Goal: Transaction & Acquisition: Purchase product/service

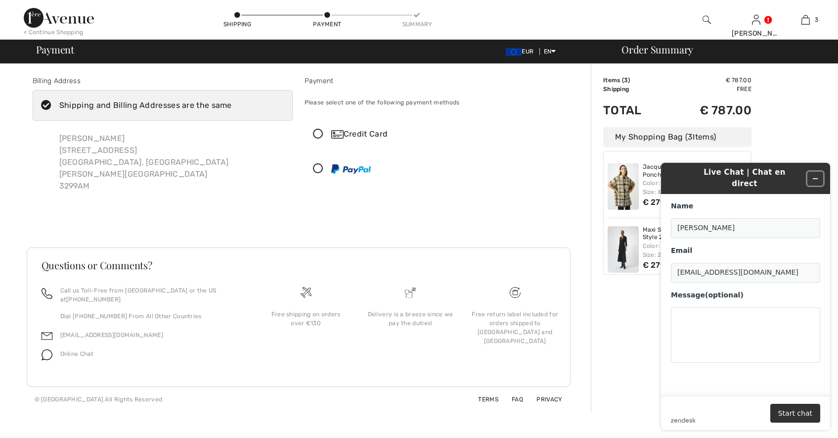
click at [819, 174] on button "Minimize widget" at bounding box center [816, 179] width 16 height 14
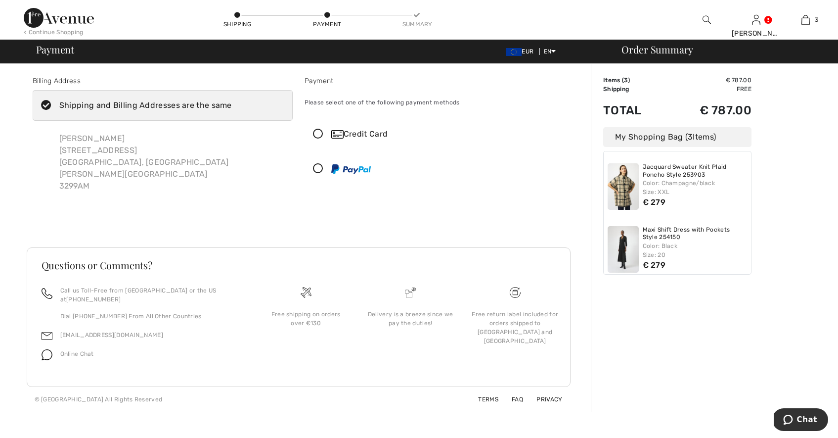
click at [319, 169] on icon at bounding box center [318, 169] width 26 height 10
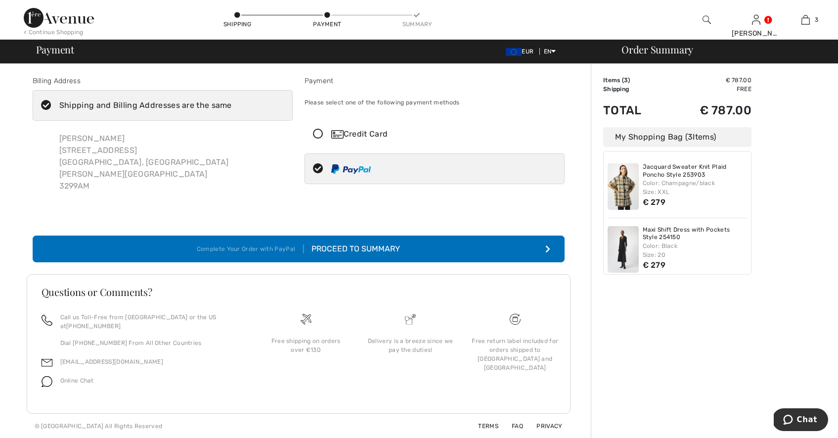
click at [360, 243] on div "Proceed to Summary" at bounding box center [352, 249] width 96 height 12
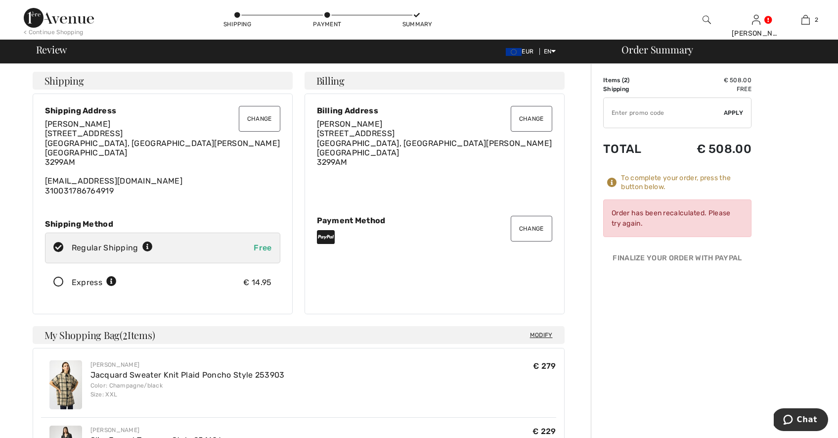
click at [42, 12] on img at bounding box center [59, 18] width 70 height 20
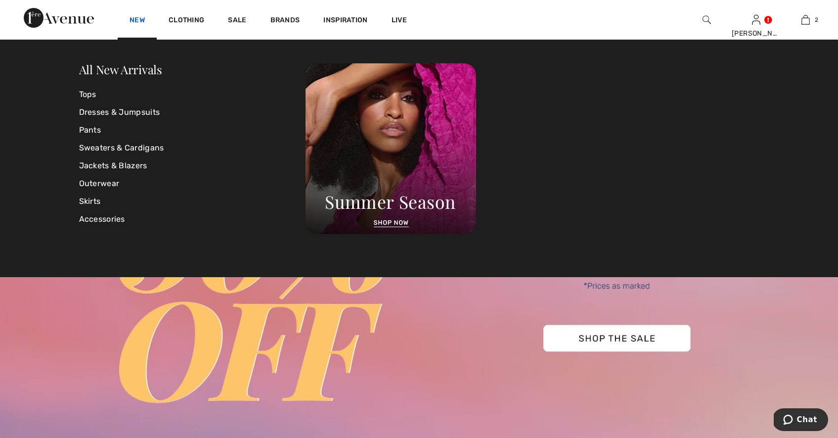
click at [139, 21] on link "New" at bounding box center [137, 21] width 15 height 10
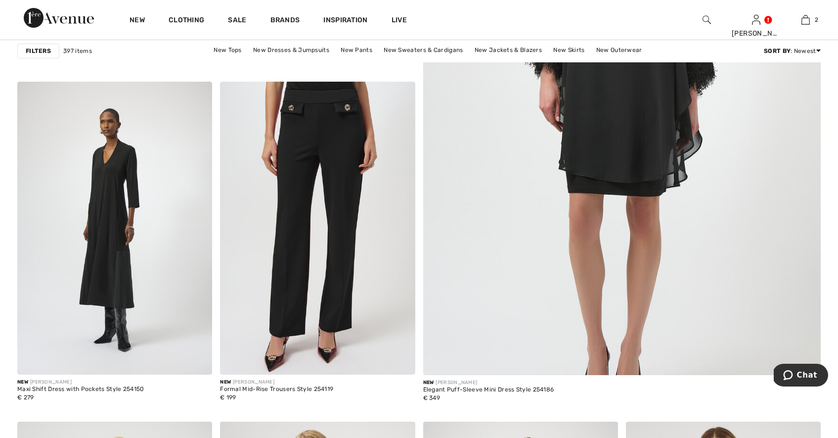
scroll to position [418, 0]
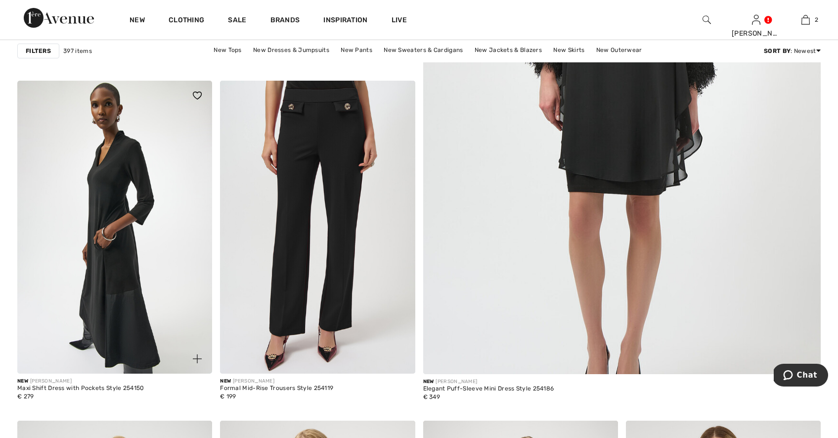
click at [112, 273] on img at bounding box center [114, 227] width 195 height 292
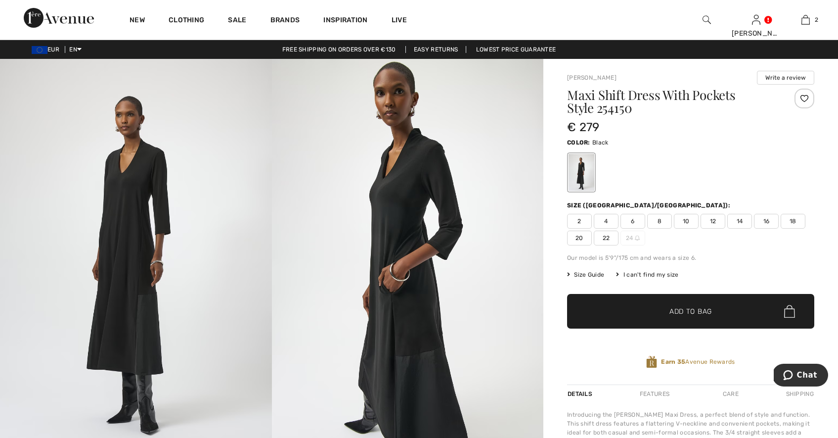
click at [583, 235] on span "20" at bounding box center [579, 237] width 25 height 15
click at [706, 312] on span "Add to Bag" at bounding box center [691, 311] width 43 height 10
click at [673, 306] on span "✔ Added to Bag Add to Bag" at bounding box center [690, 311] width 247 height 35
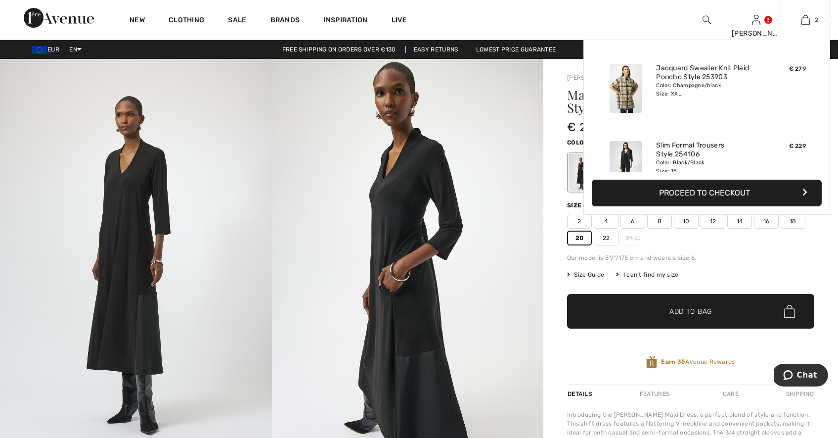
click at [809, 17] on img at bounding box center [806, 20] width 8 height 12
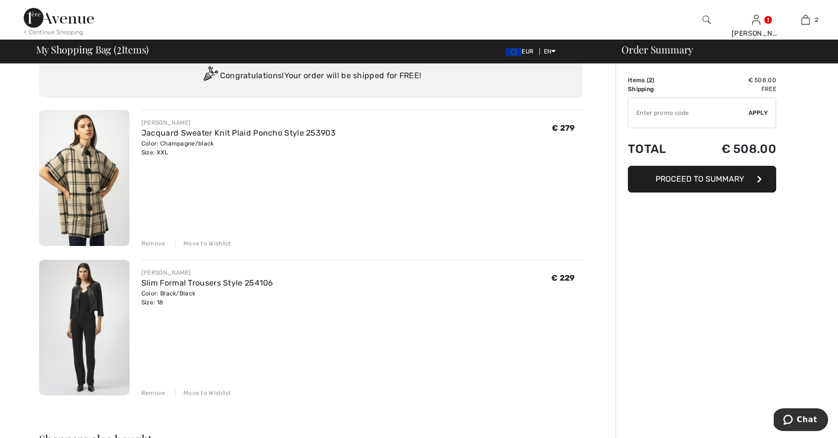
scroll to position [36, 0]
click at [146, 393] on div "Remove" at bounding box center [153, 392] width 24 height 9
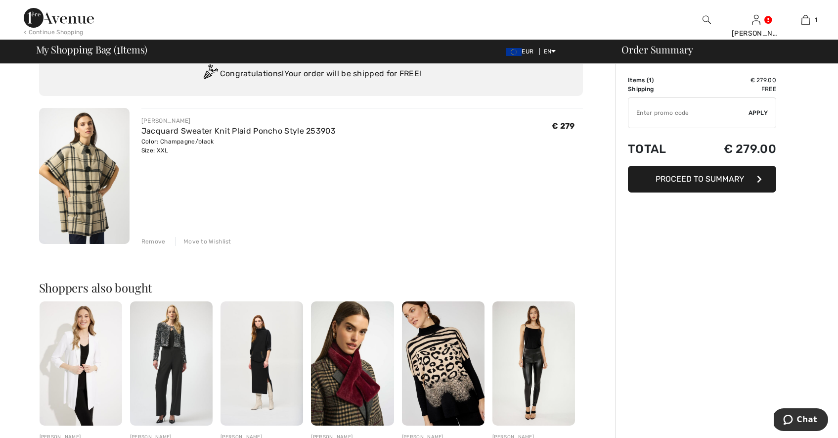
scroll to position [0, 0]
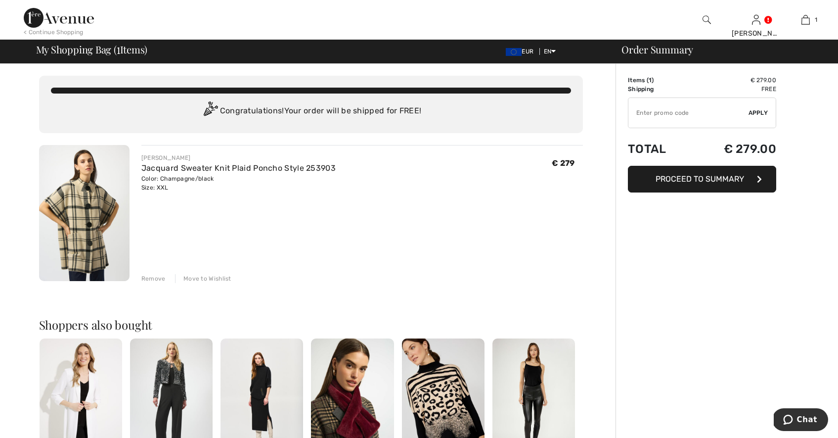
click at [37, 17] on img at bounding box center [59, 18] width 70 height 20
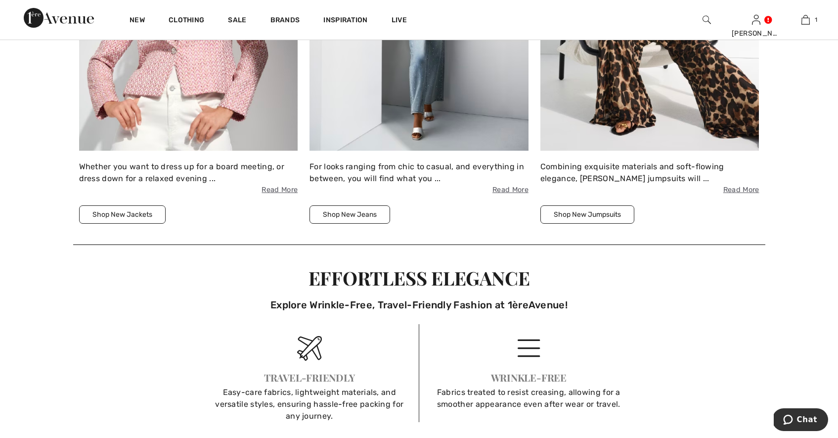
scroll to position [1538, 0]
